Goal: Navigation & Orientation: Find specific page/section

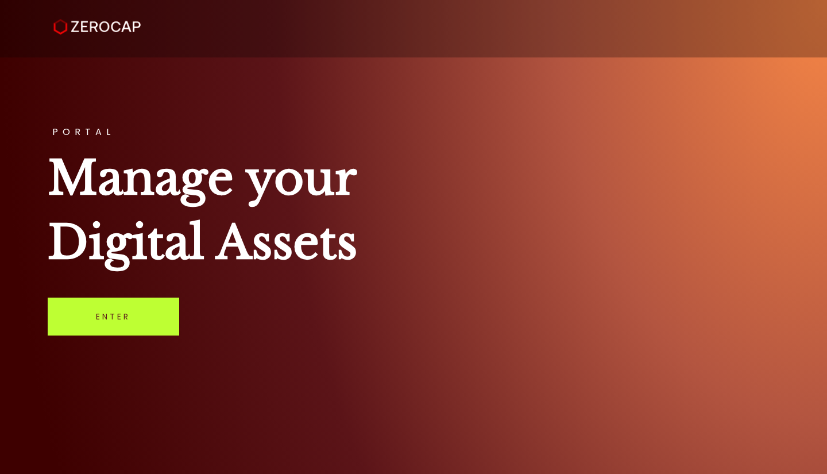
click at [102, 315] on link "Enter" at bounding box center [114, 316] width 132 height 38
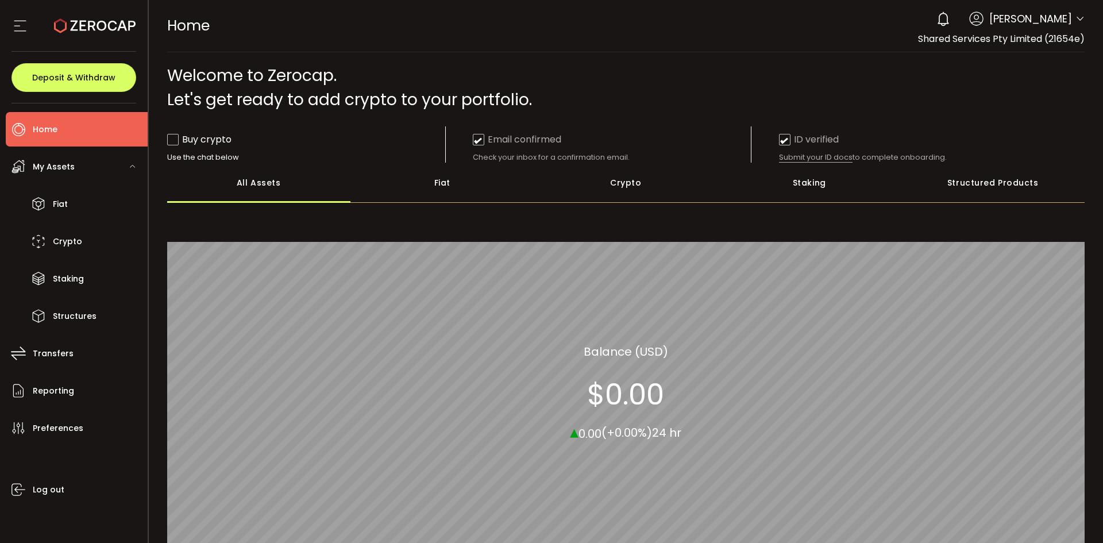
click at [635, 178] on div "Crypto" at bounding box center [626, 183] width 184 height 40
